Goal: Task Accomplishment & Management: Complete application form

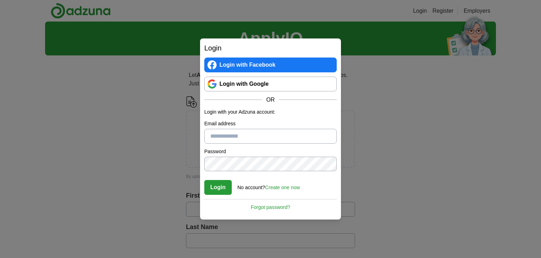
click at [250, 87] on link "Login with Google" at bounding box center [270, 83] width 133 height 15
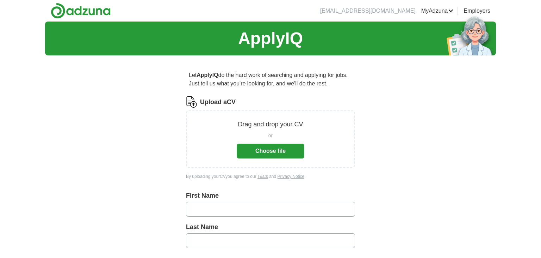
click at [280, 149] on button "Choose file" at bounding box center [271, 150] width 68 height 15
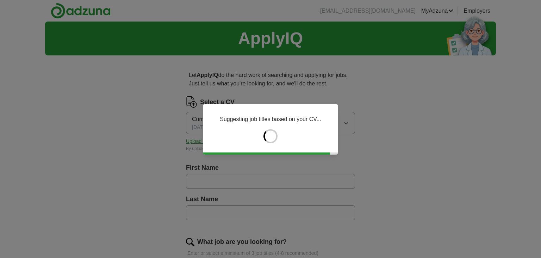
type input "******"
type input "********"
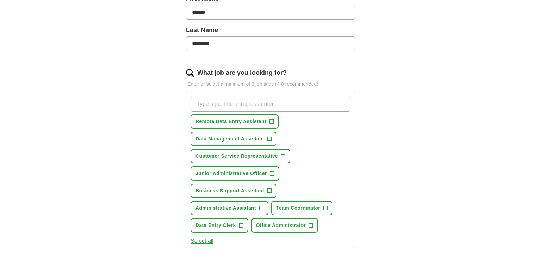
scroll to position [186, 0]
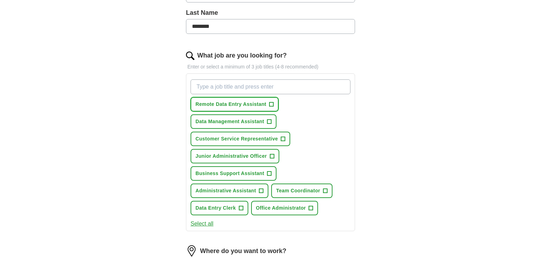
click at [271, 103] on span "+" at bounding box center [272, 105] width 4 height 6
click at [270, 122] on span "+" at bounding box center [269, 122] width 4 height 6
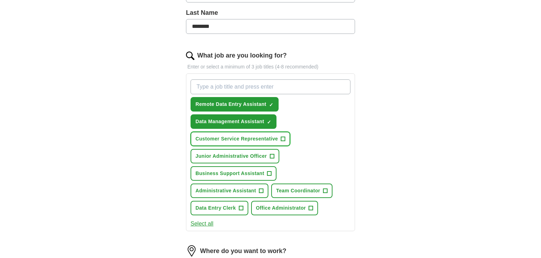
click at [270, 140] on span "Customer Service Representative" at bounding box center [237, 138] width 82 height 7
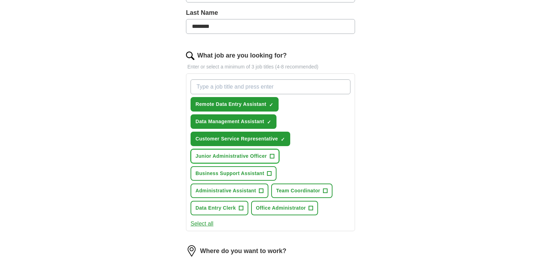
click at [222, 158] on button "Junior Administrative Officer +" at bounding box center [235, 156] width 89 height 14
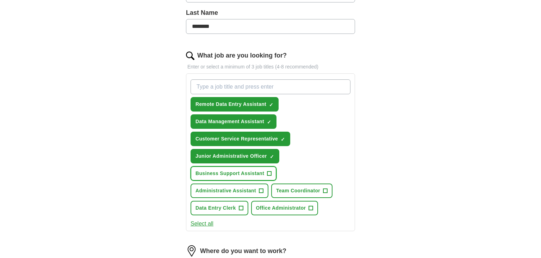
click at [212, 171] on span "Business Support Assistant" at bounding box center [230, 173] width 69 height 7
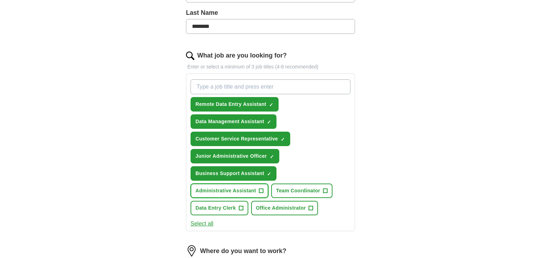
click at [211, 187] on span "Administrative Assistant" at bounding box center [226, 190] width 61 height 7
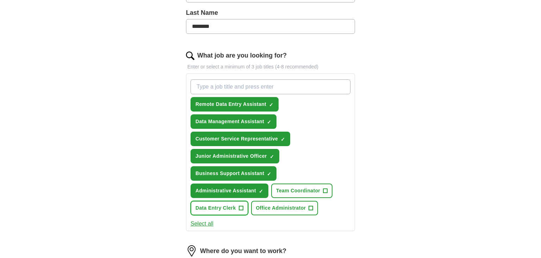
click at [214, 204] on span "Data Entry Clerk" at bounding box center [216, 207] width 41 height 7
click at [267, 205] on span "Office Administrator" at bounding box center [281, 207] width 50 height 7
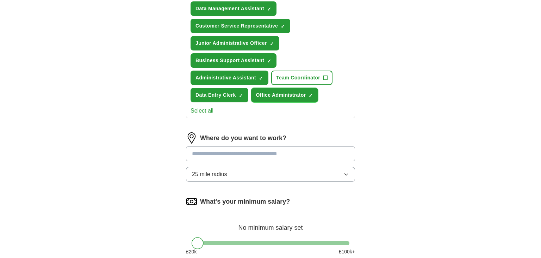
scroll to position [298, 0]
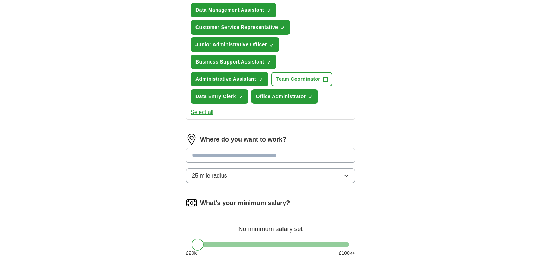
click at [233, 150] on input at bounding box center [270, 155] width 169 height 15
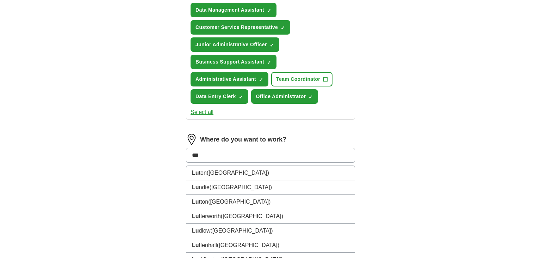
type input "****"
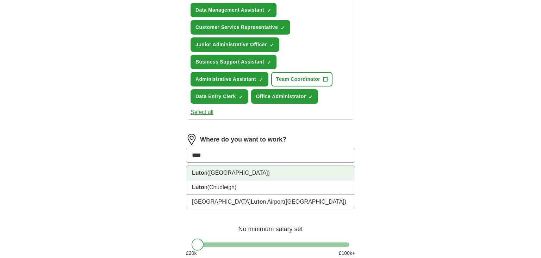
click at [238, 170] on span "(Bedfordshire)" at bounding box center [239, 173] width 62 height 6
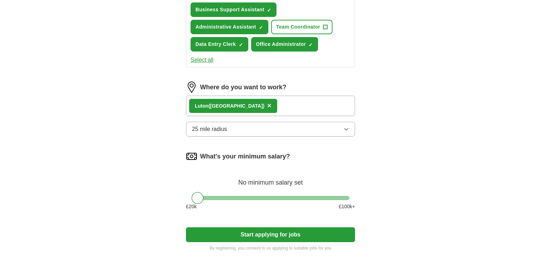
scroll to position [409, 0]
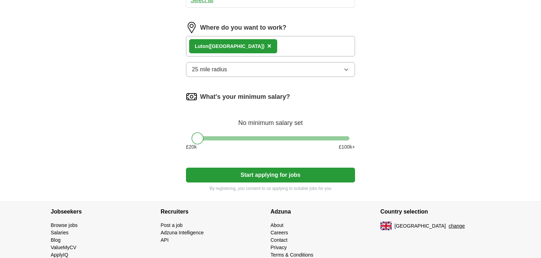
click at [276, 177] on button "Start applying for jobs" at bounding box center [270, 174] width 169 height 15
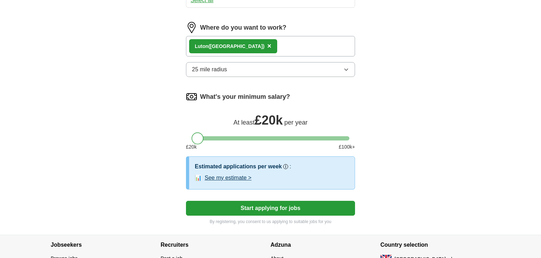
drag, startPoint x: 201, startPoint y: 135, endPoint x: 184, endPoint y: 139, distance: 17.3
click at [238, 174] on button "See my estimate >" at bounding box center [228, 177] width 47 height 8
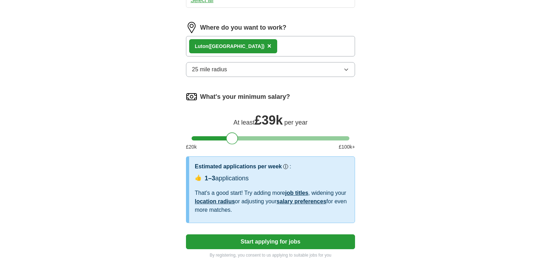
drag, startPoint x: 197, startPoint y: 138, endPoint x: 232, endPoint y: 139, distance: 34.5
click at [232, 139] on div at bounding box center [232, 138] width 12 height 12
drag, startPoint x: 228, startPoint y: 146, endPoint x: 250, endPoint y: 142, distance: 22.4
click at [250, 144] on div "£ 20 k £ 100 k+" at bounding box center [270, 146] width 169 height 7
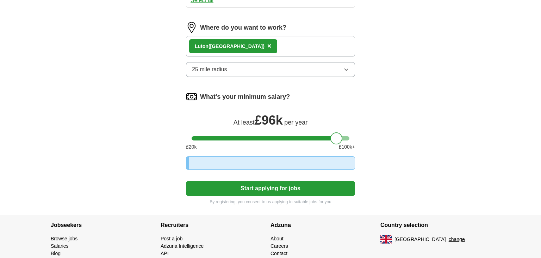
drag, startPoint x: 233, startPoint y: 134, endPoint x: 368, endPoint y: 140, distance: 135.1
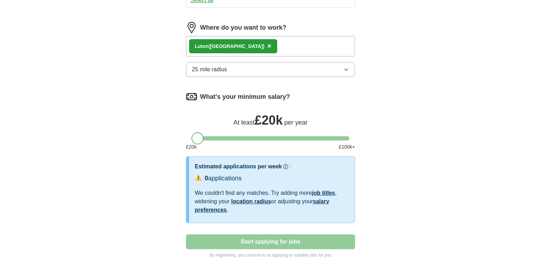
drag, startPoint x: 344, startPoint y: 133, endPoint x: 150, endPoint y: 142, distance: 193.7
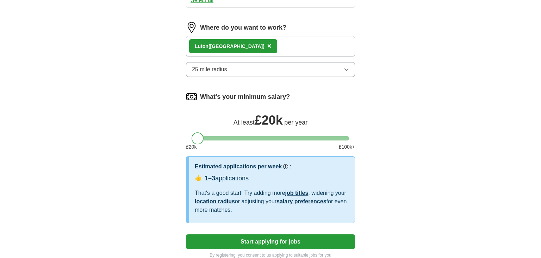
click at [219, 234] on button "Start applying for jobs" at bounding box center [270, 241] width 169 height 15
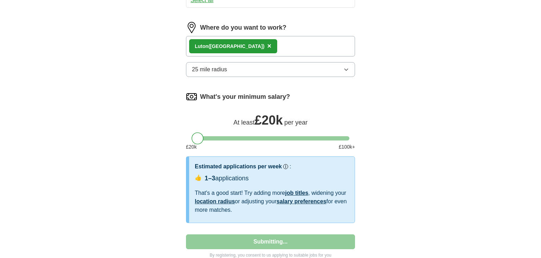
select select "**"
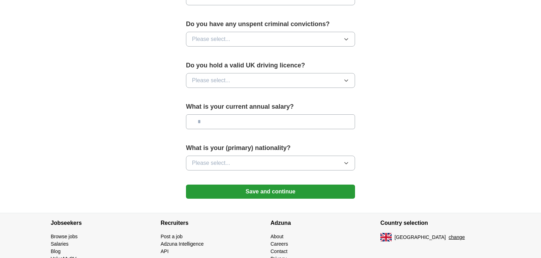
scroll to position [447, 0]
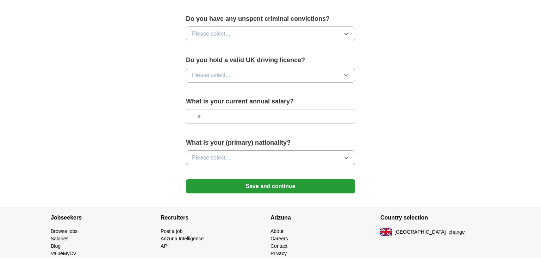
click at [250, 72] on button "Please select..." at bounding box center [270, 75] width 169 height 15
click at [219, 102] on div "No" at bounding box center [270, 106] width 157 height 8
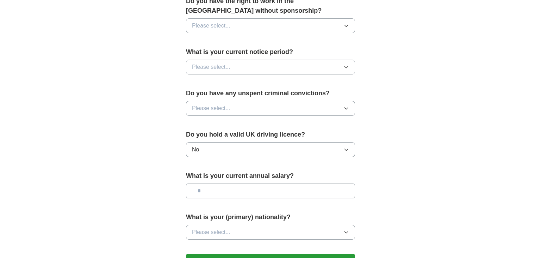
scroll to position [335, 0]
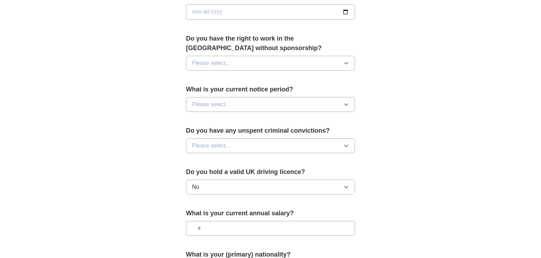
click at [212, 145] on span "Please select..." at bounding box center [211, 145] width 38 height 8
click at [196, 172] on span "No" at bounding box center [195, 176] width 7 height 8
click at [233, 101] on button "Please select..." at bounding box center [270, 104] width 169 height 15
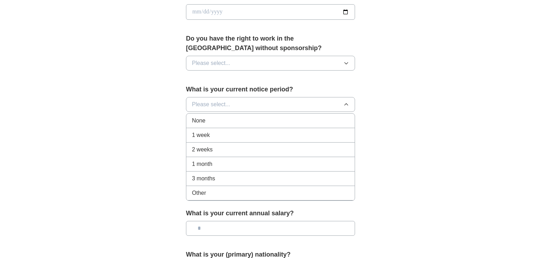
click at [213, 114] on li "None" at bounding box center [270, 121] width 168 height 14
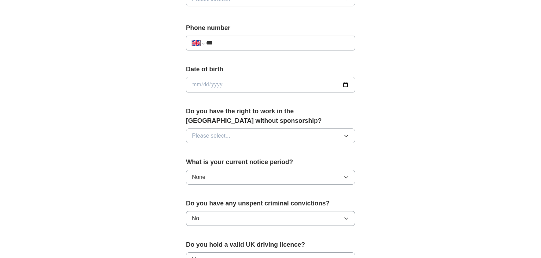
scroll to position [260, 0]
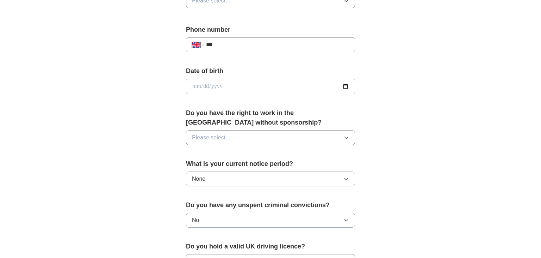
click at [222, 133] on span "Please select..." at bounding box center [211, 137] width 38 height 8
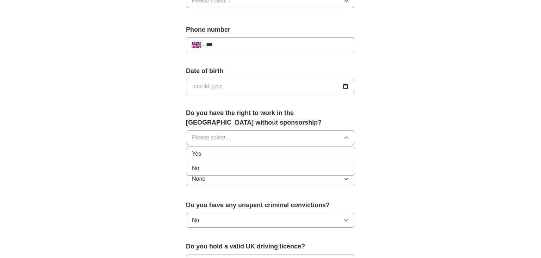
click at [194, 154] on span "Yes" at bounding box center [196, 153] width 9 height 8
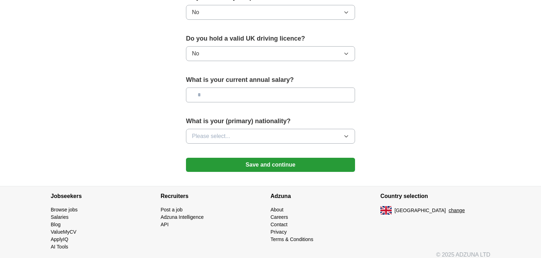
scroll to position [472, 0]
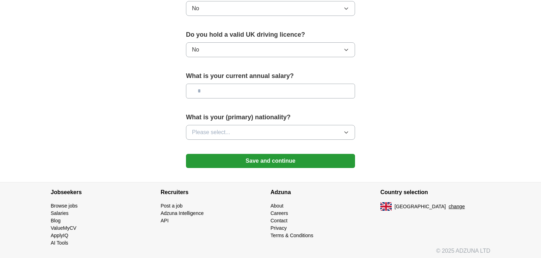
click at [229, 154] on button "Save and continue" at bounding box center [270, 161] width 169 height 14
